Goal: Understand process/instructions: Learn about a topic

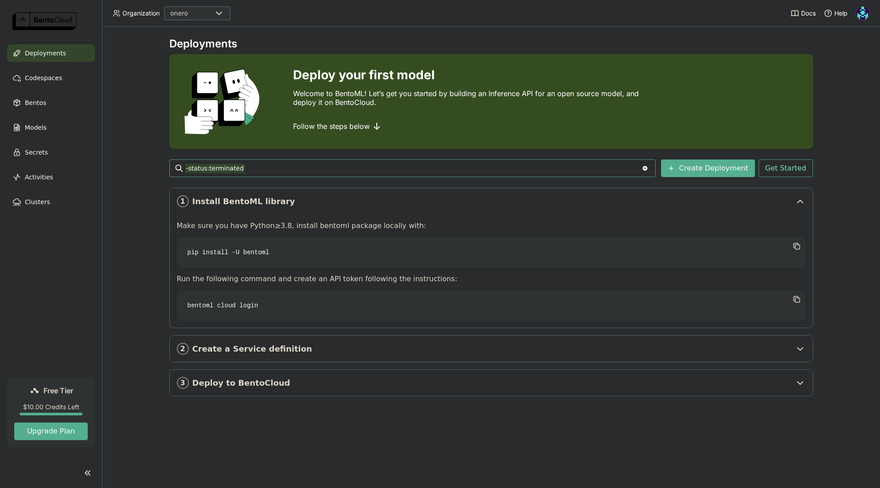
click at [598, 31] on div "Deployments Deploy your first model Welcome to BentoML! Let’s get you started b…" at bounding box center [491, 258] width 778 height 462
click at [865, 14] on img at bounding box center [862, 13] width 13 height 13
click at [37, 47] on span "Settings" at bounding box center [25, 43] width 23 height 8
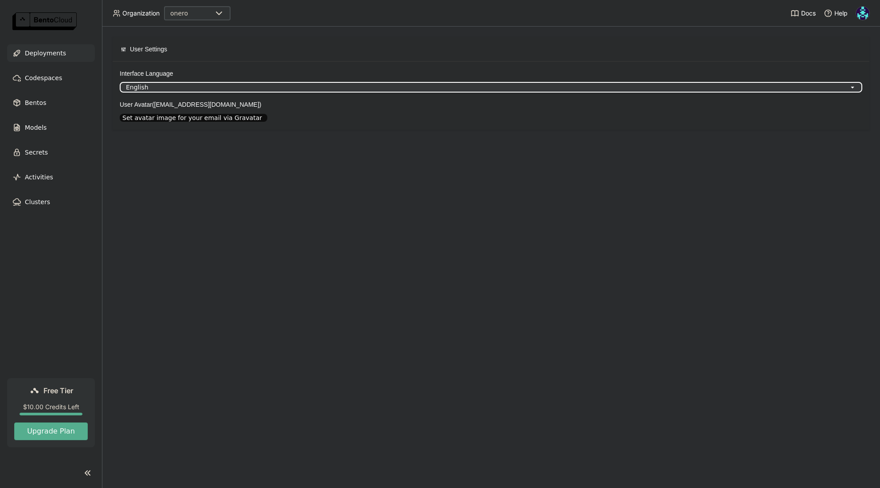
click at [47, 53] on span "Deployments" at bounding box center [45, 53] width 41 height 11
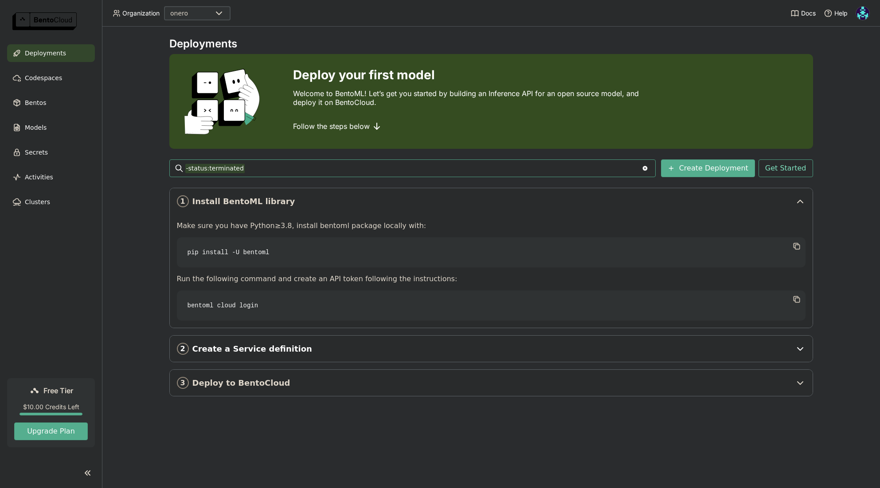
click at [387, 351] on span "Create a Service definition" at bounding box center [491, 349] width 599 height 10
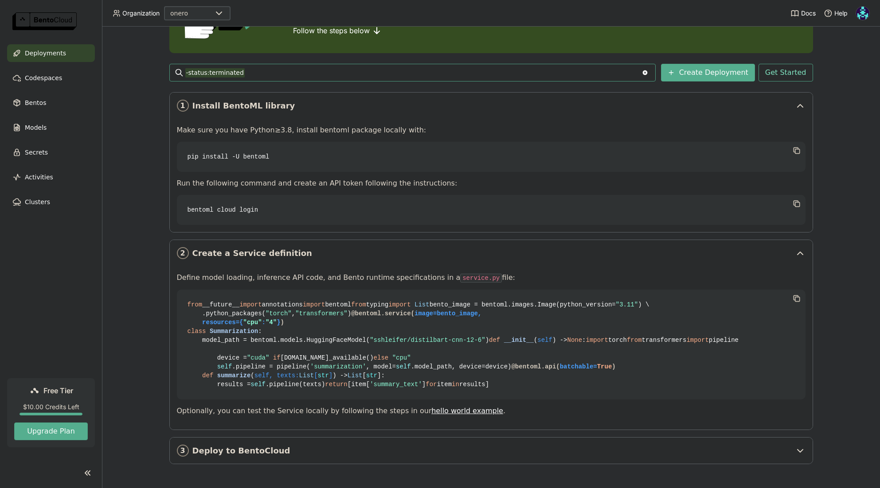
scroll to position [255, 0]
click at [303, 453] on span "Deploy to BentoCloud" at bounding box center [491, 451] width 599 height 10
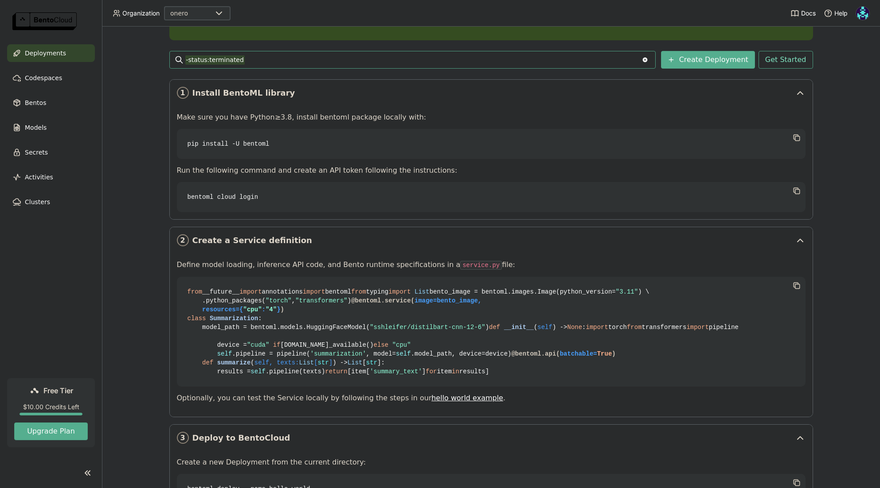
scroll to position [0, 0]
